Goal: Obtain resource: Obtain resource

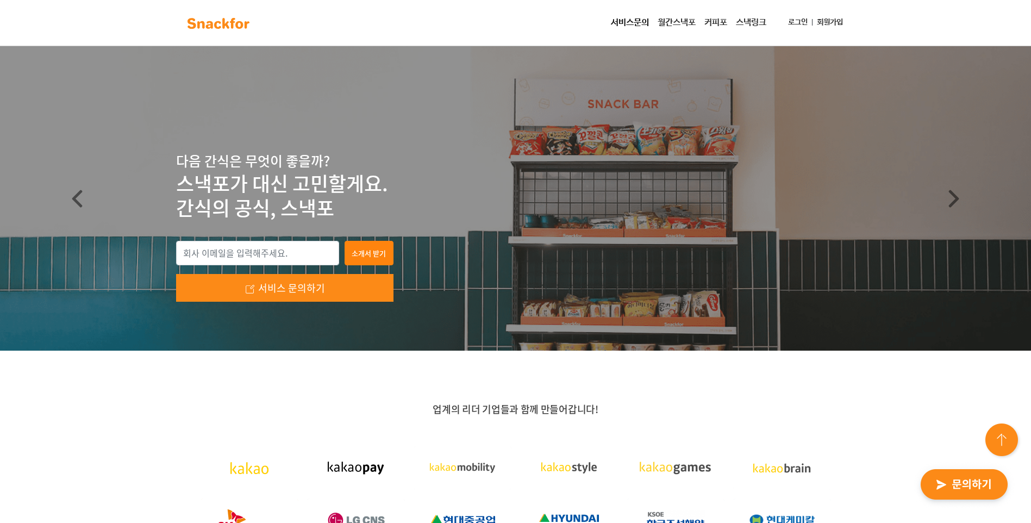
click at [614, 19] on link "서비스문의" at bounding box center [629, 23] width 47 height 22
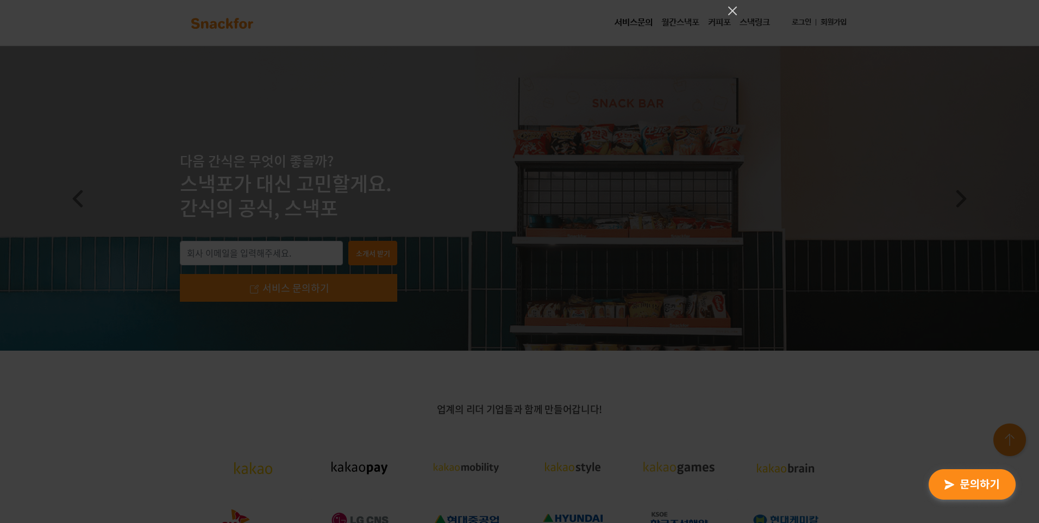
click at [525, 367] on div at bounding box center [519, 261] width 1039 height 523
click at [734, 10] on icon "Close" at bounding box center [732, 11] width 9 height 9
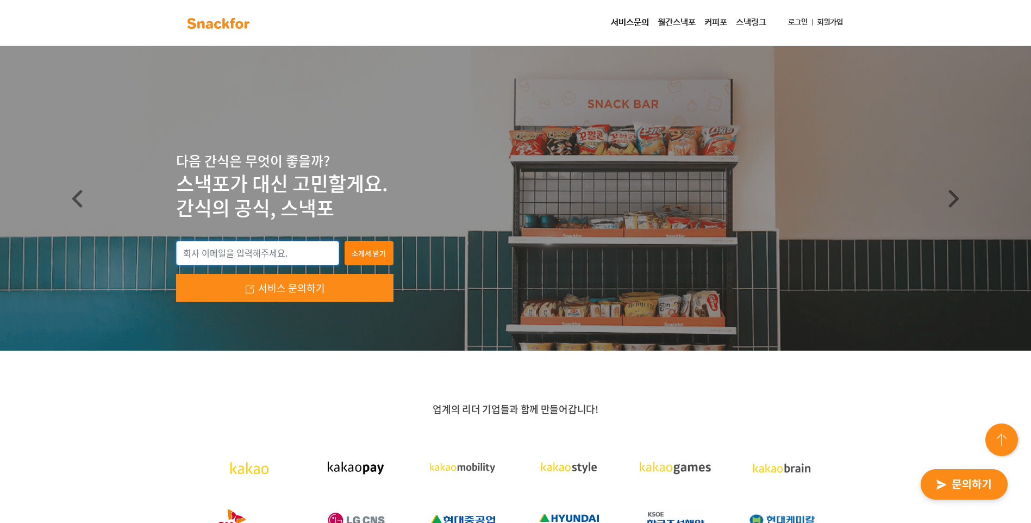
click at [235, 254] on input "email" at bounding box center [257, 253] width 163 height 25
type input "[EMAIL_ADDRESS][DOMAIN_NAME]"
click at [367, 260] on button "소개서 받기" at bounding box center [368, 253] width 49 height 25
type input "[EMAIL_ADDRESS][DOMAIN_NAME]"
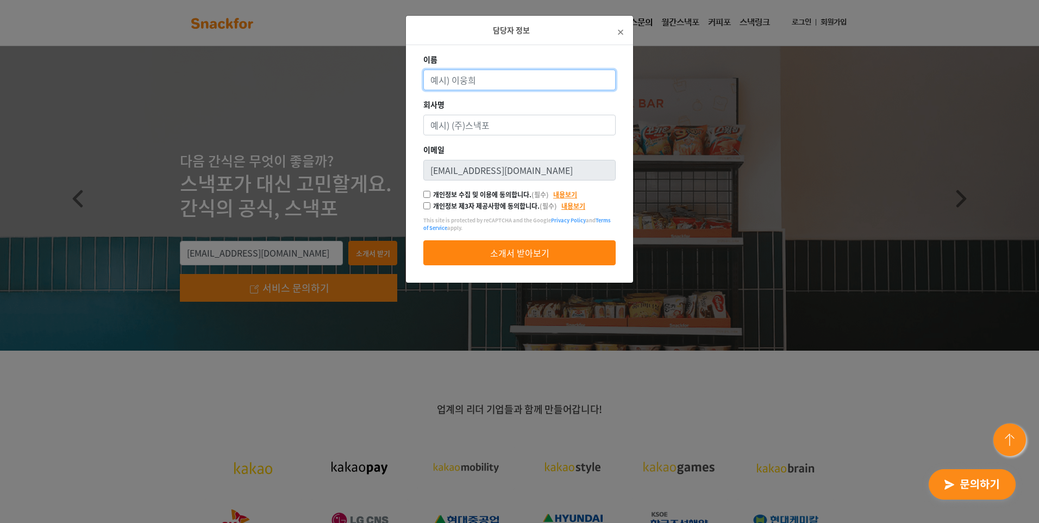
click at [541, 86] on input "이름" at bounding box center [519, 80] width 192 height 21
type input "d"
type input "[PERSON_NAME]"
click at [423, 240] on button "소개서 받아보기" at bounding box center [519, 252] width 192 height 25
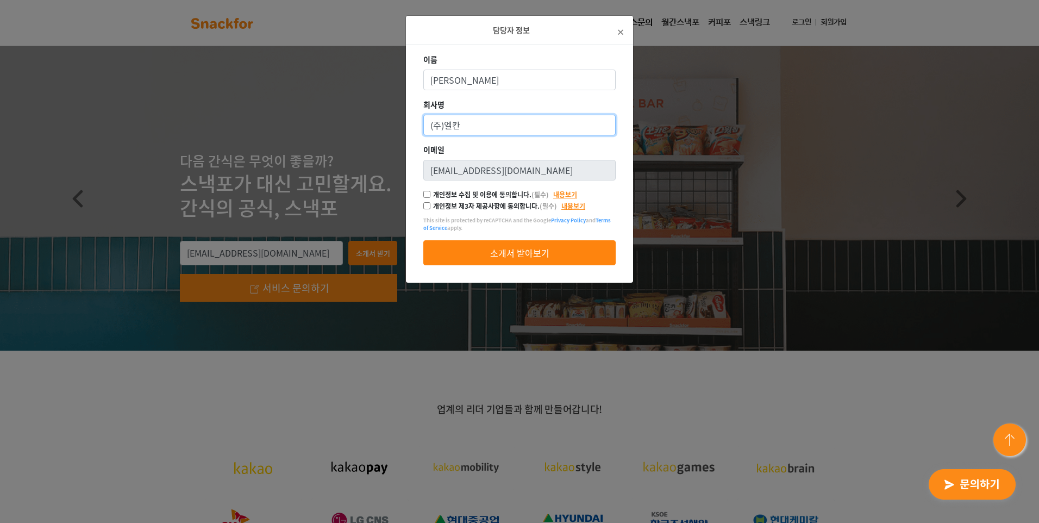
click at [423, 240] on button "소개서 받아보기" at bounding box center [519, 252] width 192 height 25
click at [495, 120] on input "(주)엘칸" at bounding box center [519, 125] width 192 height 21
type input "(주)엘칸토"
click at [423, 240] on button "소개서 받아보기" at bounding box center [519, 252] width 192 height 25
click at [426, 197] on input "개인정보 수집 및 이용에 동의합니다. (필수)" at bounding box center [426, 194] width 7 height 7
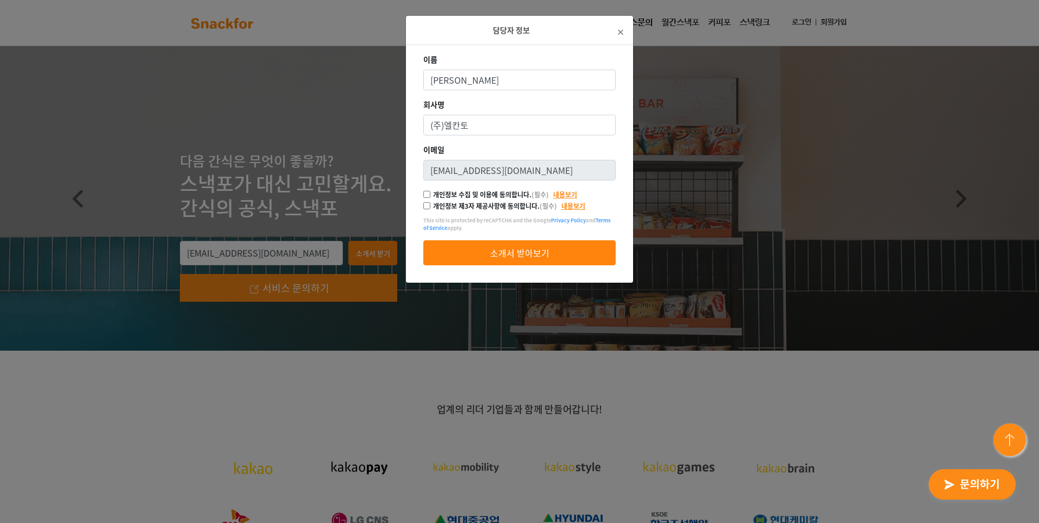
checkbox input "true"
drag, startPoint x: 426, startPoint y: 206, endPoint x: 431, endPoint y: 218, distance: 12.9
click at [426, 206] on input "개인정보 제3자 제공사항에 동의합니다. (필수)" at bounding box center [426, 205] width 7 height 7
checkbox input "true"
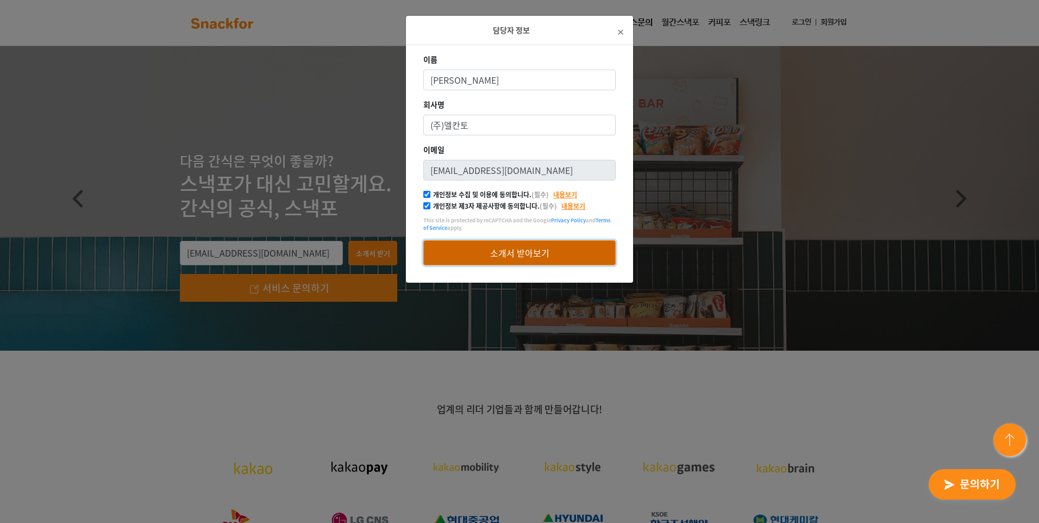
click at [481, 251] on button "소개서 받아보기" at bounding box center [519, 252] width 192 height 25
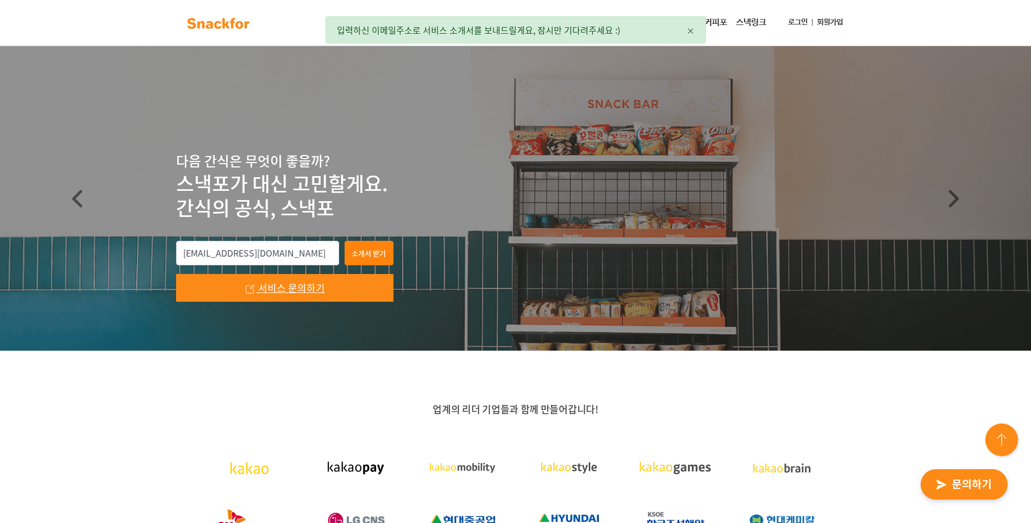
click at [307, 285] on span "서비스 문의하기" at bounding box center [291, 287] width 67 height 15
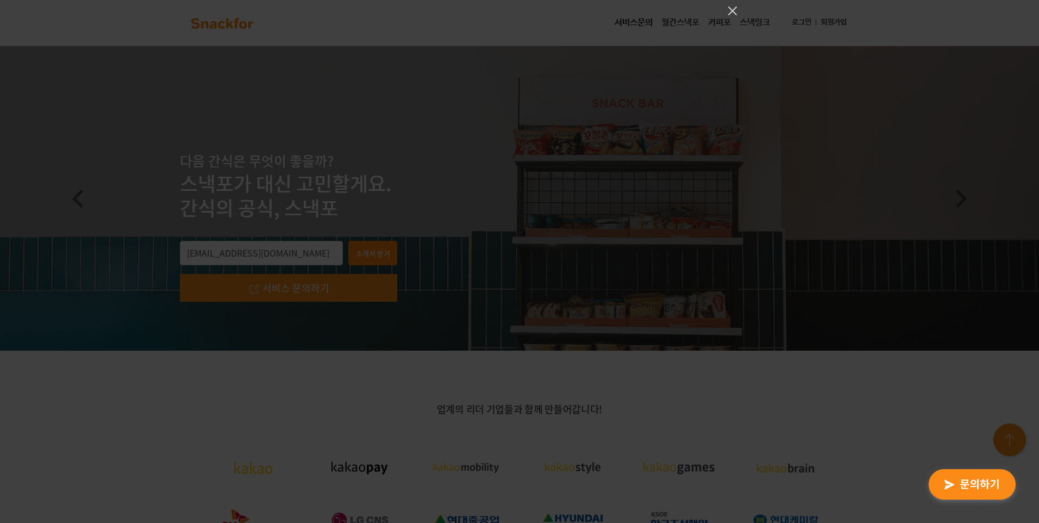
click at [631, 379] on div at bounding box center [519, 261] width 1039 height 523
click at [727, 7] on icon "Close" at bounding box center [732, 10] width 13 height 13
